Goal: Information Seeking & Learning: Check status

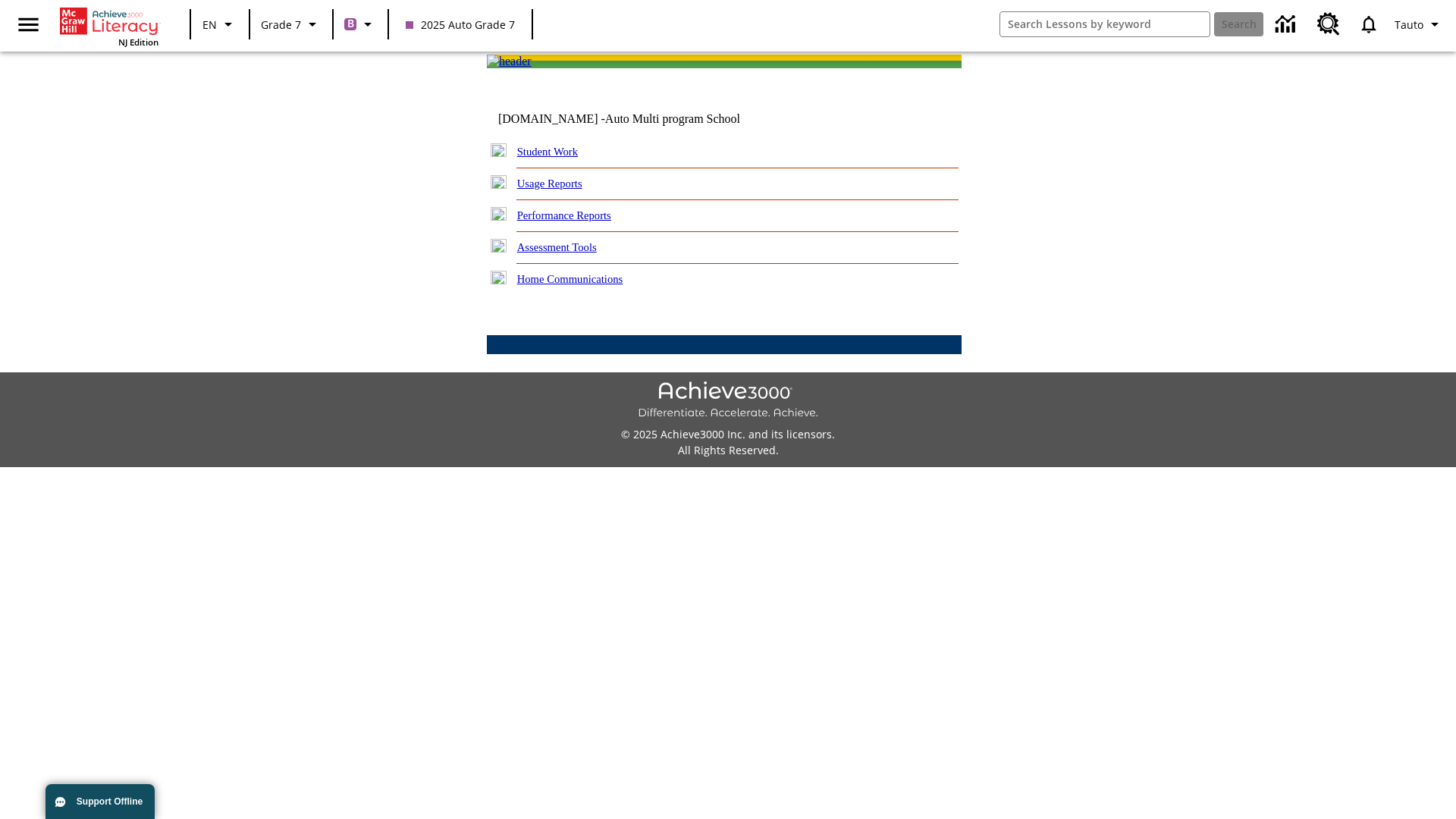
click at [580, 222] on link "Performance Reports" at bounding box center [564, 215] width 94 height 12
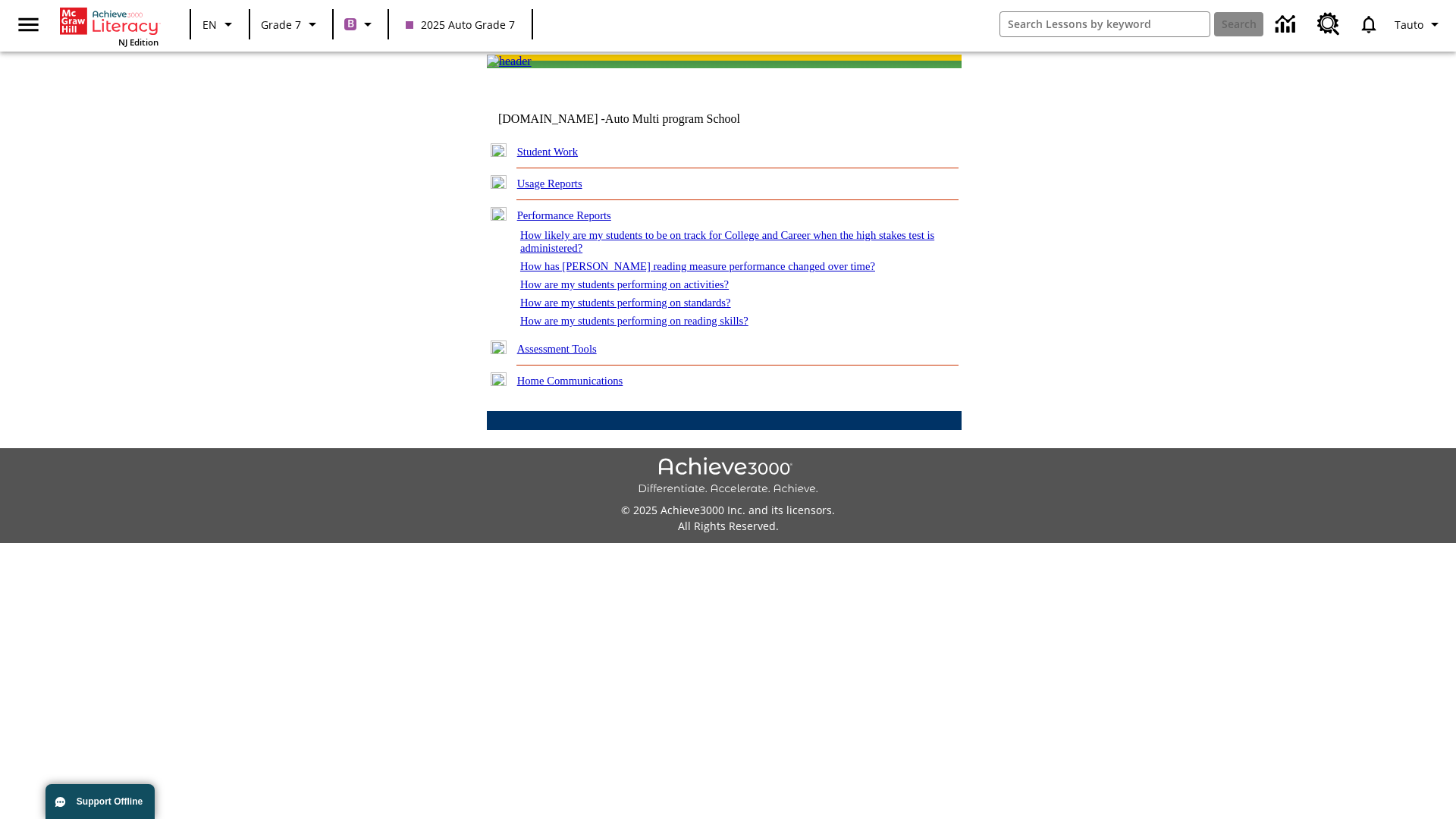
click at [650, 327] on link "How are my students performing on reading skills?" at bounding box center [634, 321] width 229 height 12
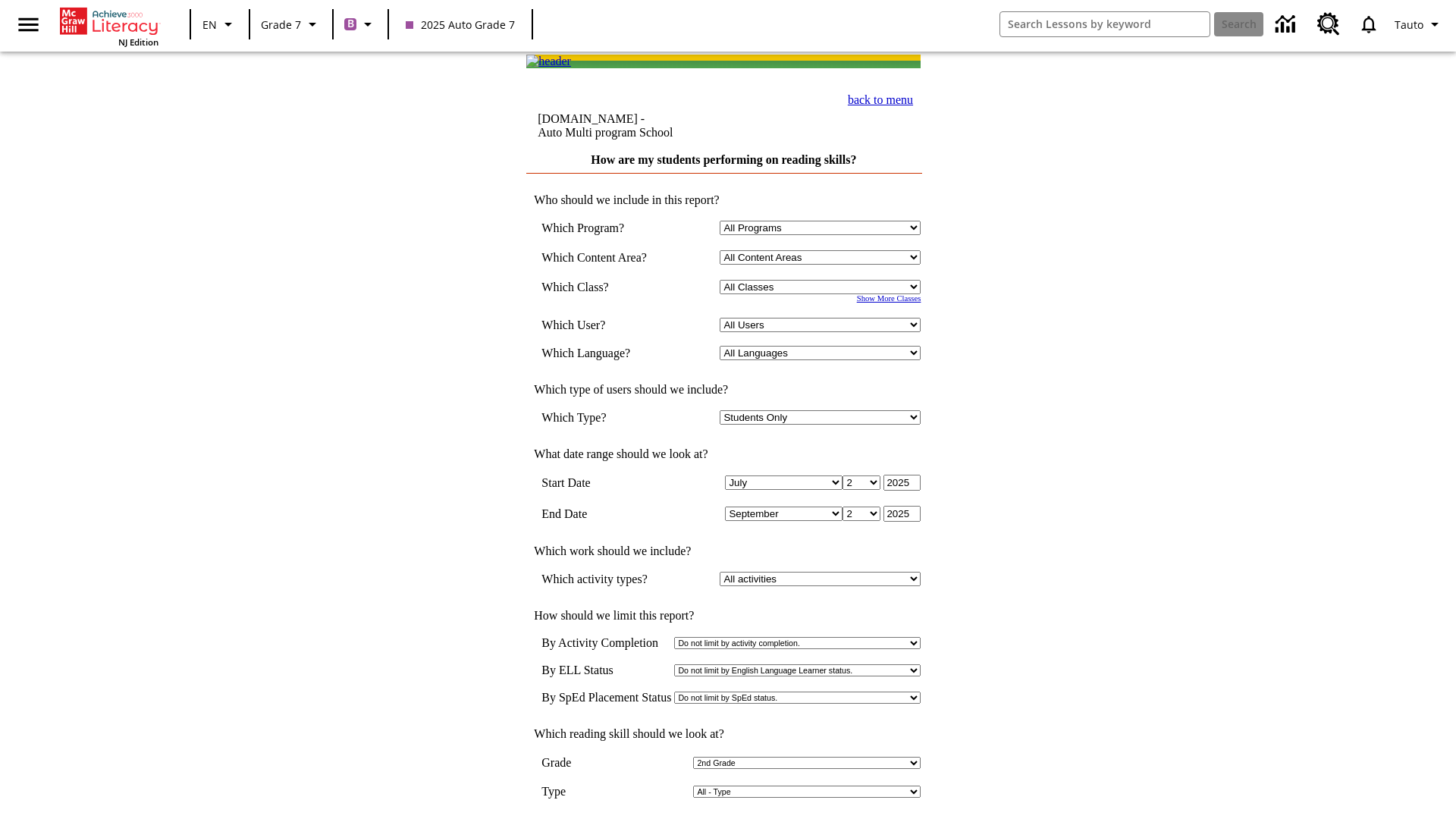
select select "2"
